Goal: Task Accomplishment & Management: Manage account settings

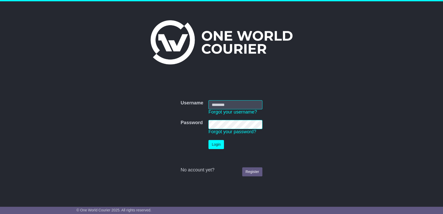
type input "**********"
click at [215, 145] on button "Login" at bounding box center [217, 144] width 16 height 9
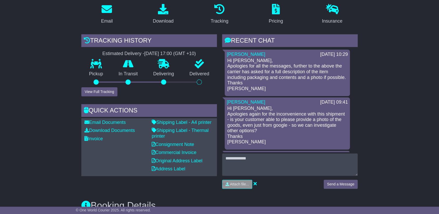
scroll to position [29, 0]
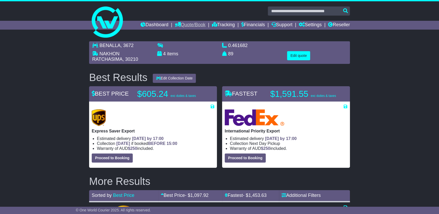
click at [184, 22] on link "Quote/Book" at bounding box center [190, 25] width 31 height 9
click at [180, 33] on link "Domestic" at bounding box center [195, 34] width 41 height 6
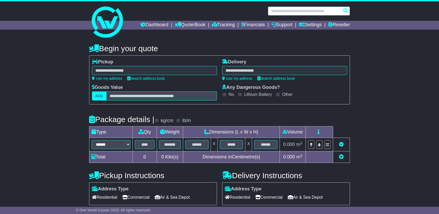
click at [306, 7] on input "text" at bounding box center [309, 10] width 82 height 9
paste input "**********"
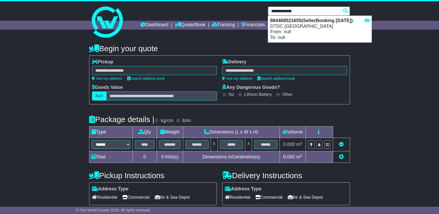
click at [298, 32] on div "884468521655(SellerBooking 18-9-2025) : DTDC Australia From: null To: null" at bounding box center [319, 29] width 103 height 26
type input "**********"
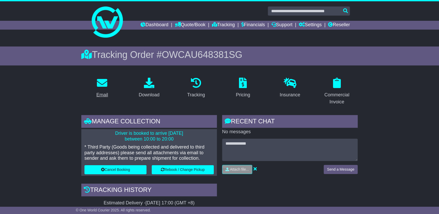
drag, startPoint x: 88, startPoint y: 104, endPoint x: 94, endPoint y: 93, distance: 12.3
click at [87, 104] on div "Email" at bounding box center [102, 91] width 47 height 31
click at [144, 94] on div "Download" at bounding box center [149, 94] width 21 height 7
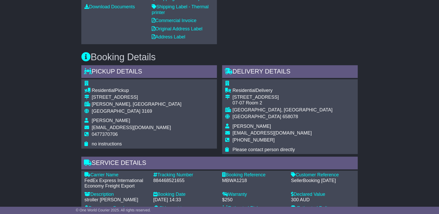
scroll to position [260, 0]
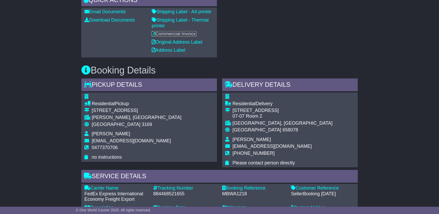
click at [179, 32] on link "Commercial Invoice" at bounding box center [174, 33] width 45 height 5
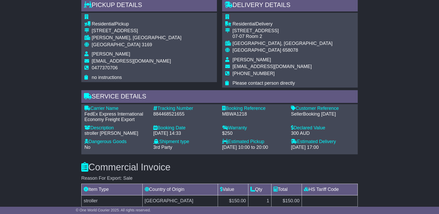
scroll to position [404, 0]
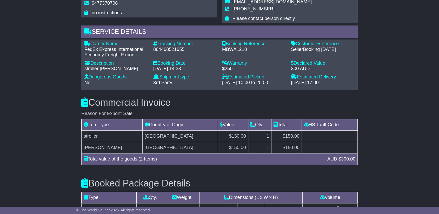
click at [172, 47] on div "884468521655" at bounding box center [185, 50] width 64 height 6
copy div "884468521655"
drag, startPoint x: 26, startPoint y: 102, endPoint x: 31, endPoint y: 99, distance: 5.8
click at [26, 102] on div "Email Download Tracking Pricing Insurance" at bounding box center [219, 24] width 439 height 711
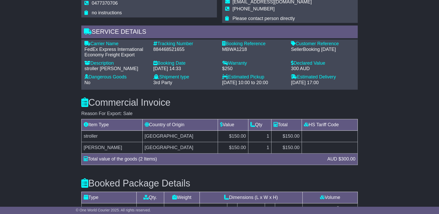
click at [235, 50] on div "MBWA1218" at bounding box center [254, 50] width 64 height 6
click at [234, 50] on div "MBWA1218" at bounding box center [254, 50] width 64 height 6
copy div "MBWA1218"
click at [126, 66] on div "stroller [PERSON_NAME]" at bounding box center [116, 69] width 64 height 6
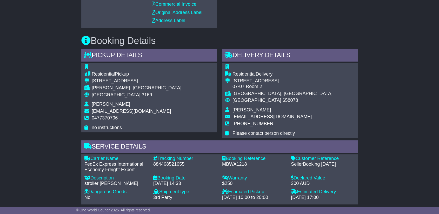
scroll to position [289, 0]
click at [107, 107] on td "[PERSON_NAME]" at bounding box center [137, 105] width 90 height 7
click at [108, 103] on span "[PERSON_NAME]" at bounding box center [111, 104] width 38 height 5
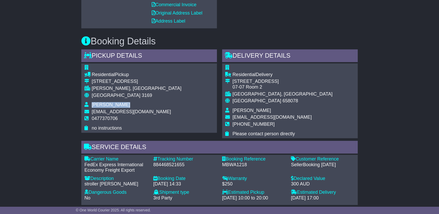
click at [108, 103] on span "[PERSON_NAME]" at bounding box center [111, 104] width 38 height 5
copy tbody "[PERSON_NAME]"
click at [249, 111] on span "[PERSON_NAME]" at bounding box center [252, 110] width 38 height 5
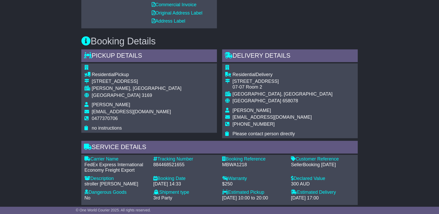
click at [250, 111] on span "[PERSON_NAME]" at bounding box center [252, 110] width 38 height 5
click at [266, 111] on td "[PERSON_NAME]" at bounding box center [283, 111] width 100 height 7
drag, startPoint x: 265, startPoint y: 109, endPoint x: 234, endPoint y: 111, distance: 31.5
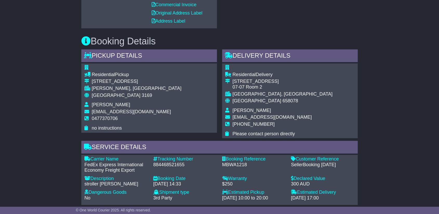
click at [233, 111] on td "[PERSON_NAME]" at bounding box center [283, 111] width 100 height 7
copy span "[PERSON_NAME]"
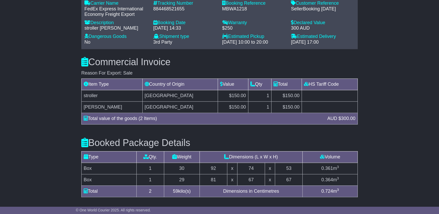
scroll to position [462, 0]
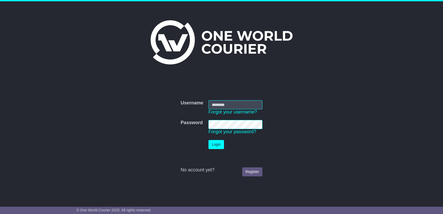
type input "**********"
click at [217, 143] on button "Login" at bounding box center [217, 144] width 16 height 9
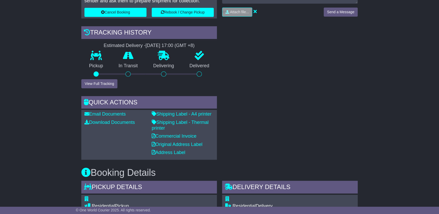
scroll to position [115, 0]
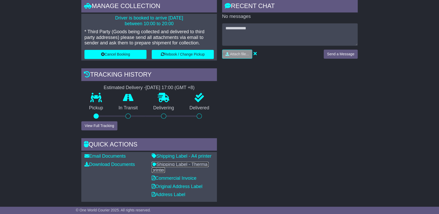
click at [173, 165] on link "Shipping Label - Thermal printer" at bounding box center [180, 167] width 57 height 11
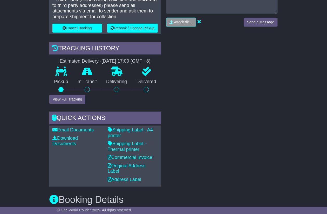
scroll to position [182, 0]
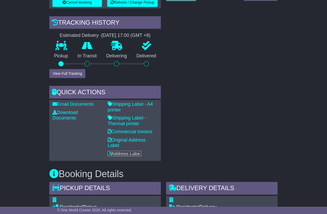
click at [120, 152] on link "Address Label" at bounding box center [125, 153] width 34 height 5
